Goal: Transaction & Acquisition: Purchase product/service

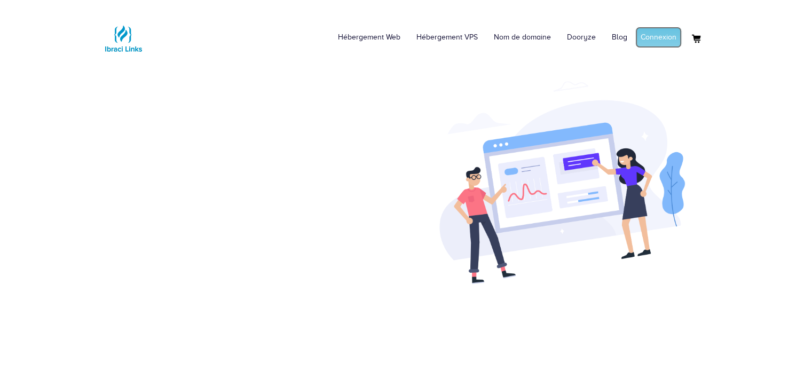
click at [662, 32] on link "Connexion" at bounding box center [658, 37] width 46 height 21
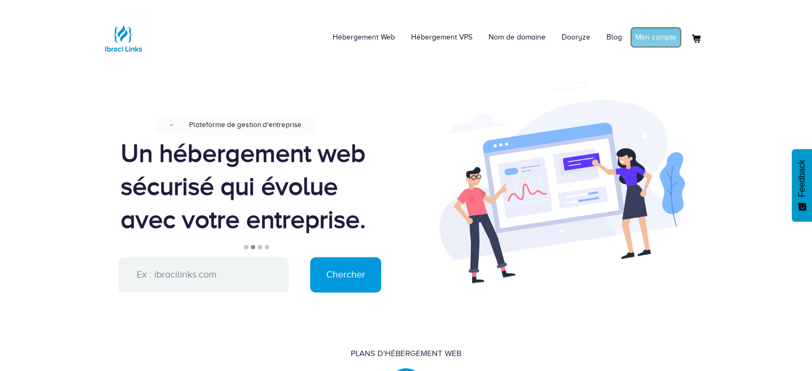
click at [647, 40] on link "Mon compte" at bounding box center [656, 37] width 52 height 21
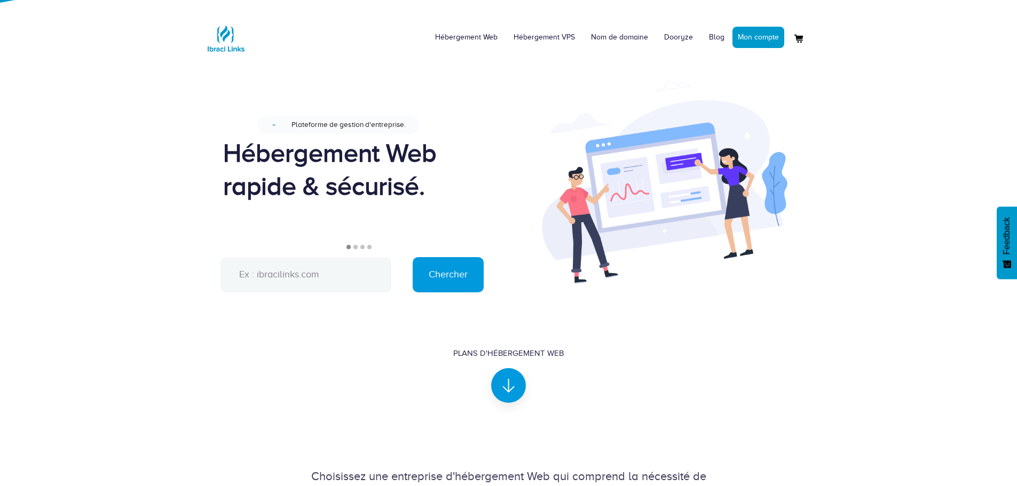
click at [292, 277] on input "text" at bounding box center [306, 274] width 171 height 35
click at [264, 273] on input "http://bathgroupsa.com" at bounding box center [306, 274] width 171 height 35
type input "bathgroupsa.com"
click at [450, 278] on input "Chercher" at bounding box center [448, 274] width 71 height 35
